Goal: Transaction & Acquisition: Purchase product/service

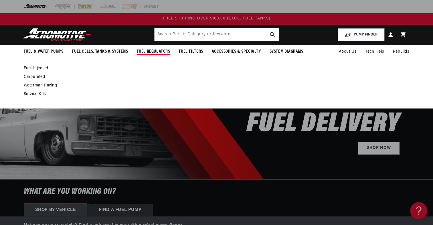
click at [159, 50] on span "Fuel Regulators" at bounding box center [154, 52] width 34 height 6
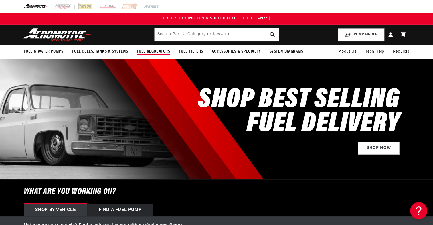
click at [157, 52] on span "Fuel Regulators" at bounding box center [154, 52] width 34 height 6
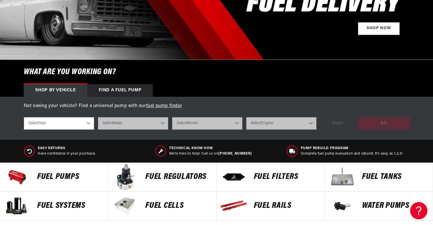
scroll to position [123, 0]
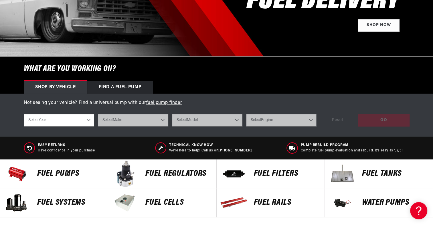
click at [159, 172] on p "FUEL REGULATORS" at bounding box center [178, 174] width 65 height 9
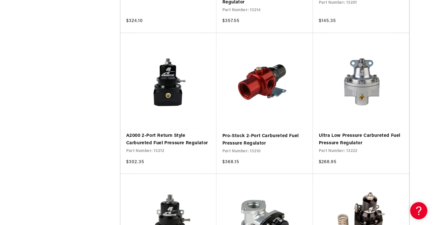
scroll to position [996, 0]
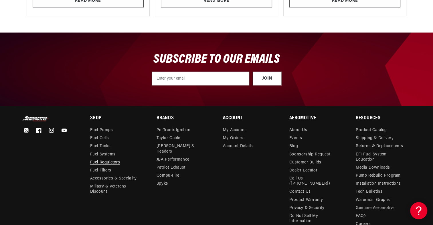
scroll to position [2998, 0]
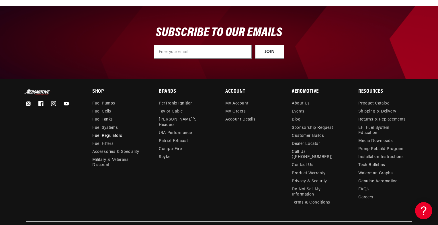
click at [407, 51] on div "Close dialog NOT SO FAST! No time to browse? No problem. Sign up and we'll keep…" at bounding box center [219, 112] width 438 height 225
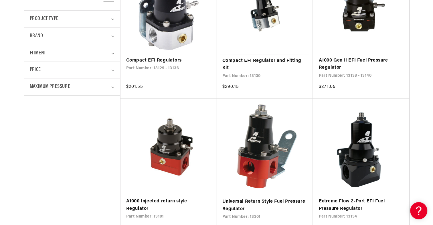
scroll to position [228, 0]
